Goal: Task Accomplishment & Management: Manage account settings

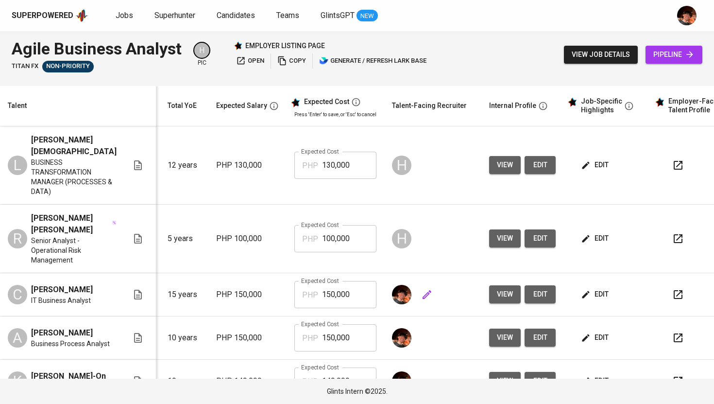
scroll to position [0, 118]
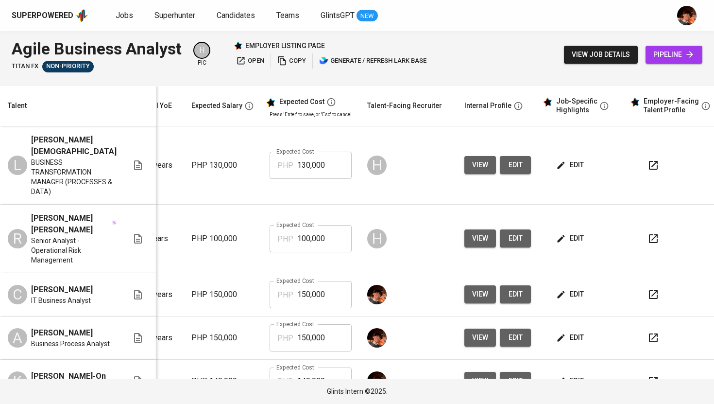
click at [564, 293] on span "edit" at bounding box center [571, 294] width 26 height 12
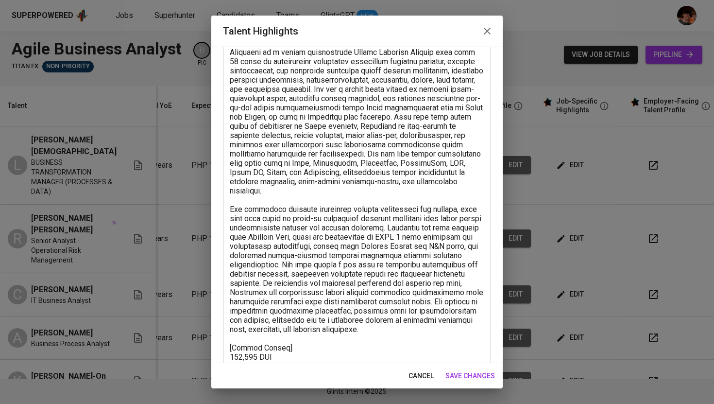
scroll to position [92, 0]
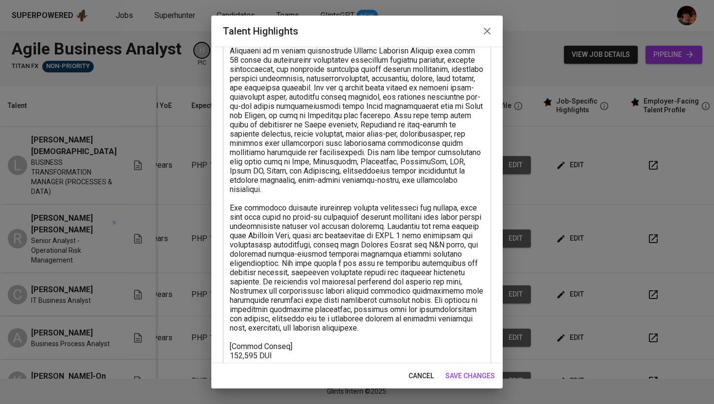
click at [492, 32] on icon "button" at bounding box center [488, 31] width 12 height 12
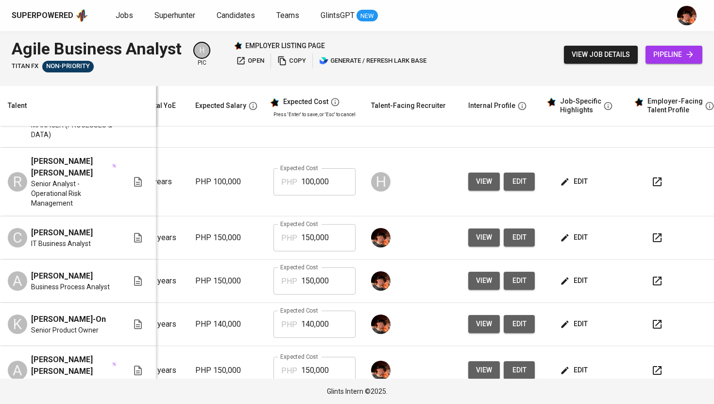
scroll to position [57, 132]
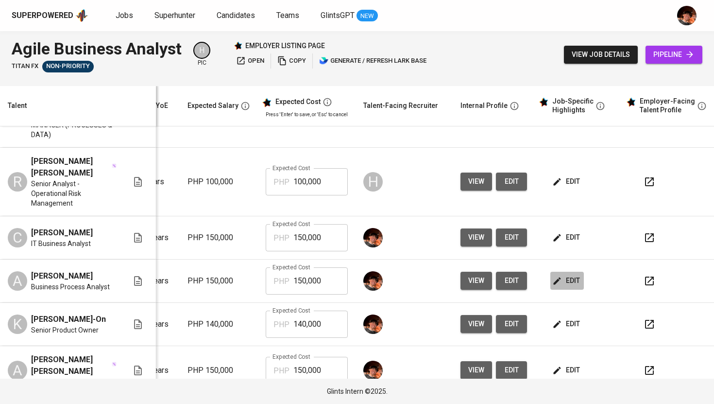
click at [556, 279] on span "edit" at bounding box center [567, 281] width 26 height 12
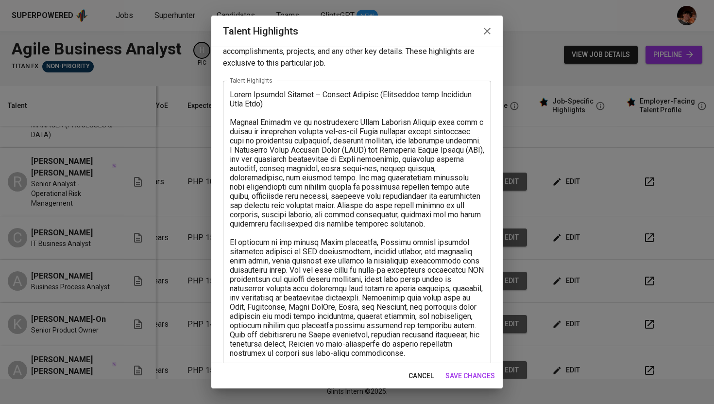
scroll to position [0, 0]
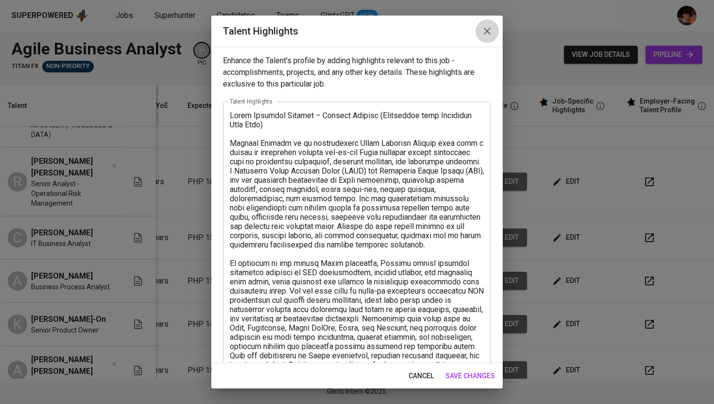
click at [489, 33] on icon "button" at bounding box center [488, 31] width 12 height 12
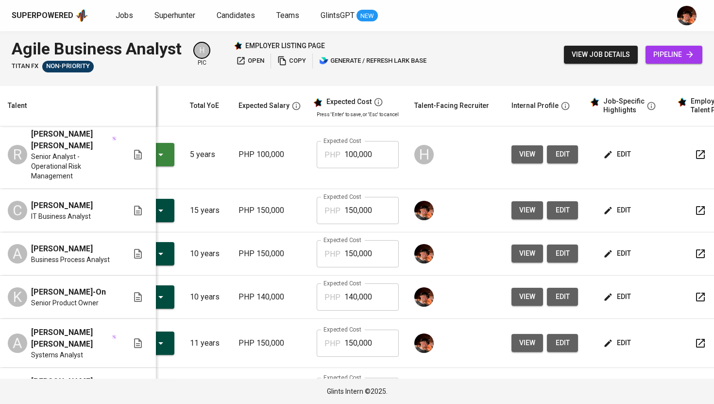
scroll to position [0, 118]
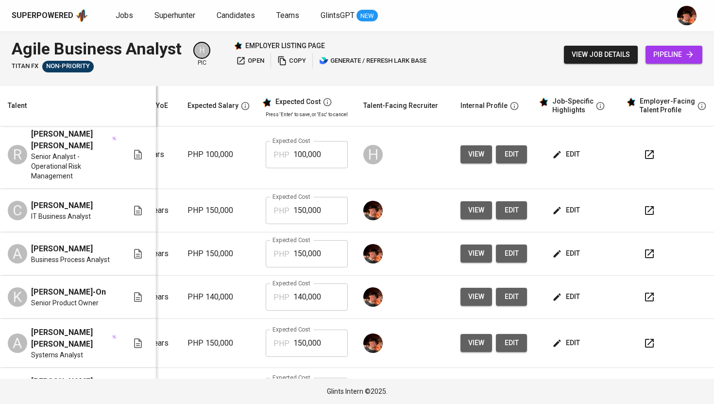
click at [644, 212] on icon "button" at bounding box center [650, 211] width 12 height 12
